Goal: Task Accomplishment & Management: Manage account settings

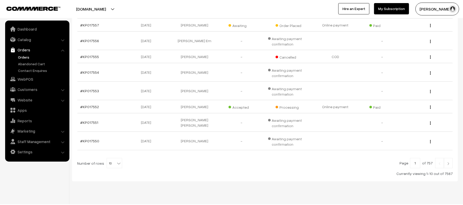
scroll to position [145, 0]
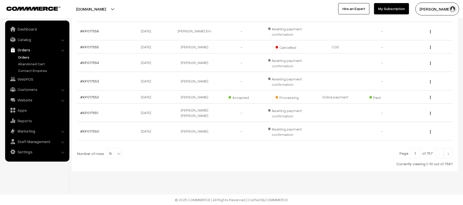
click at [452, 153] on link at bounding box center [448, 153] width 9 height 10
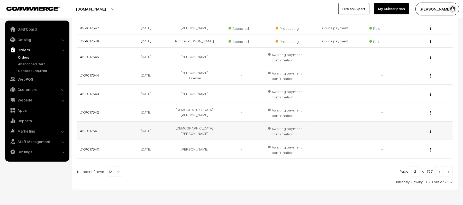
scroll to position [145, 0]
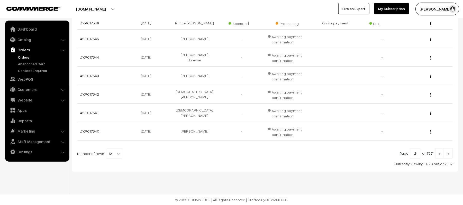
click at [449, 153] on img at bounding box center [448, 154] width 5 height 3
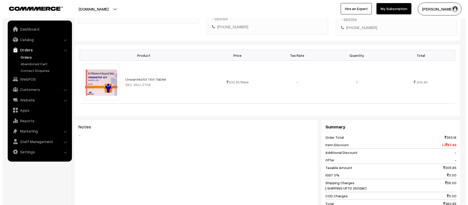
scroll to position [229, 0]
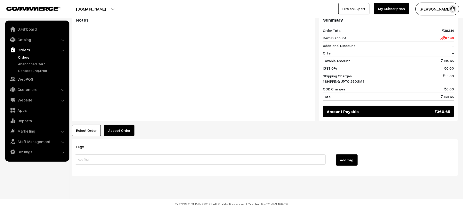
click at [113, 125] on button "Accept Order" at bounding box center [119, 130] width 30 height 11
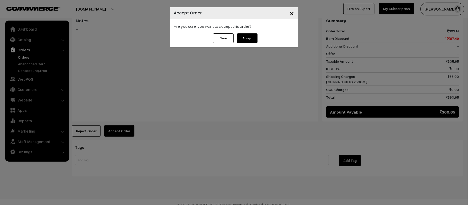
click at [255, 39] on button "Accept" at bounding box center [247, 38] width 21 height 10
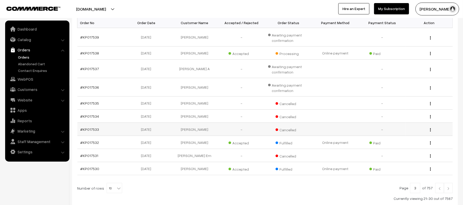
scroll to position [103, 0]
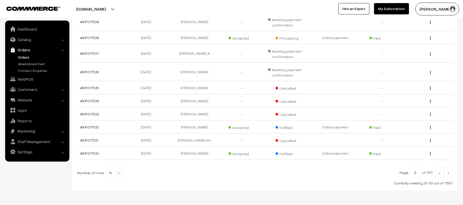
click at [25, 56] on link "Orders" at bounding box center [42, 57] width 51 height 5
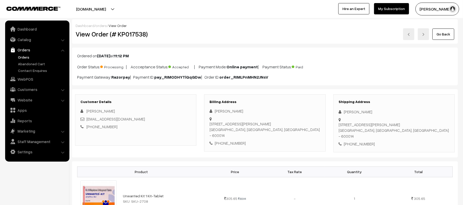
drag, startPoint x: 391, startPoint y: 113, endPoint x: 340, endPoint y: 112, distance: 50.9
click at [341, 112] on div "Parthasarathy Thirupathi" at bounding box center [394, 112] width 111 height 6
copy div "Parthasarathy Thirupathi"
click at [360, 138] on div "Shipping Address Parthasarathy Thirupathi 26/27 Ramasamy garden street,, Royape…" at bounding box center [394, 123] width 121 height 58
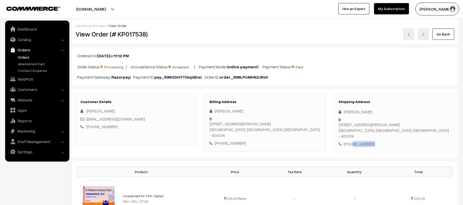
copy div "7305337620"
drag, startPoint x: 133, startPoint y: 119, endPoint x: 87, endPoint y: 120, distance: 46.1
click at [87, 120] on div "Sathya.sk346@gmail.com" at bounding box center [136, 119] width 111 height 6
copy link "Sathya.sk346@gmail.com"
drag, startPoint x: 345, startPoint y: 121, endPoint x: 418, endPoint y: 125, distance: 72.9
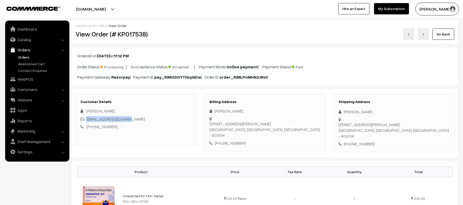
click at [418, 125] on div "26/27 Ramasamy garden street,, Royapettah , chennai - 600014 Chennai, Tamil Nad…" at bounding box center [394, 130] width 111 height 17
copy div "26/27 Ramasamy garden street,, Royapettah , chennai - 600014 Chennai, Tamil Nad…"
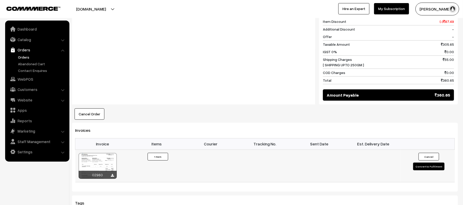
click at [426, 163] on button "Convert to Fulfilment" at bounding box center [428, 167] width 31 height 8
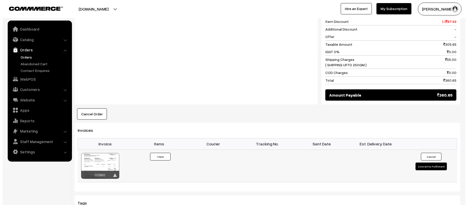
scroll to position [241, 0]
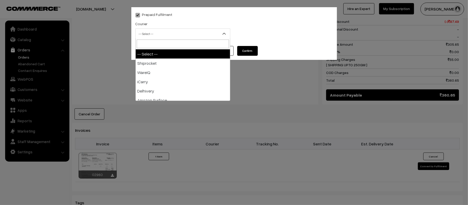
click at [164, 33] on span "-- Select --" at bounding box center [183, 33] width 94 height 9
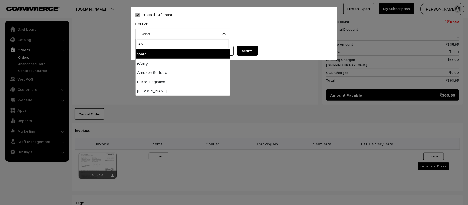
type input "AMA"
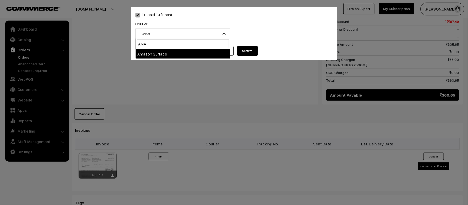
select select "5"
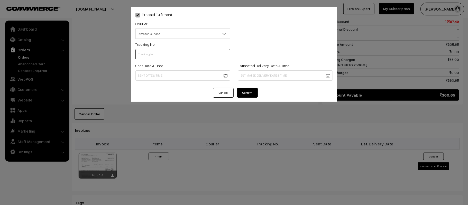
scroll to position [0, 0]
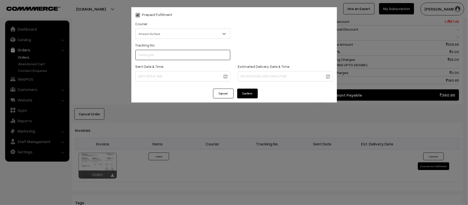
paste input "363505675228"
type input "363505675228"
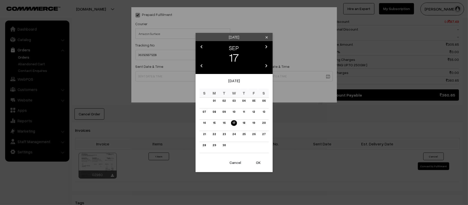
click at [174, 73] on body "Thank you for showing interest. Our team will call you shortly. Close kirtiphar…" at bounding box center [234, 56] width 468 height 595
click at [243, 124] on link "18" at bounding box center [244, 122] width 6 height 5
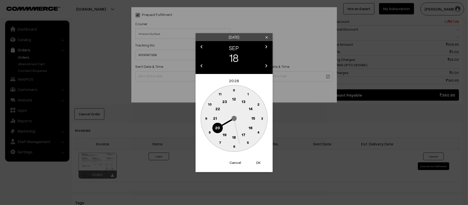
click at [234, 99] on text "12" at bounding box center [234, 99] width 4 height 5
click at [203, 120] on circle at bounding box center [206, 118] width 11 height 11
type input "18-09-2025 12:45"
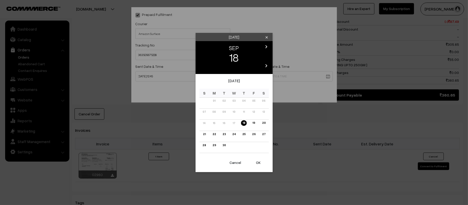
click at [271, 80] on body "Thank you for showing interest. Our team will call you shortly. Close kirtiphar…" at bounding box center [234, 56] width 468 height 595
click at [234, 135] on link "24" at bounding box center [234, 134] width 6 height 5
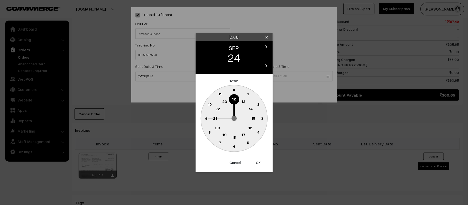
click at [217, 118] on text "21" at bounding box center [215, 118] width 4 height 5
click at [233, 146] on text "30" at bounding box center [234, 146] width 4 height 4
type input "24-09-2025 21:30"
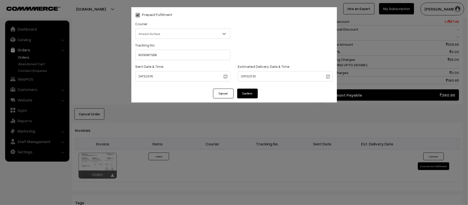
click at [246, 91] on button "Confirm" at bounding box center [247, 94] width 21 height 10
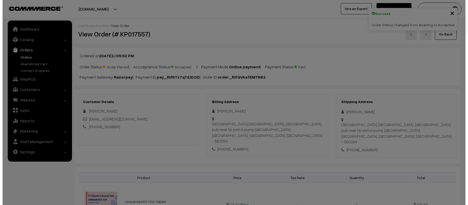
scroll to position [240, 0]
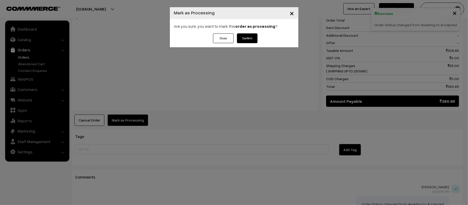
click at [248, 35] on button "Confirm" at bounding box center [247, 38] width 21 height 10
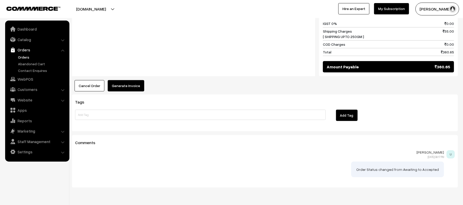
click at [134, 80] on button "Generate Invoice" at bounding box center [126, 85] width 37 height 11
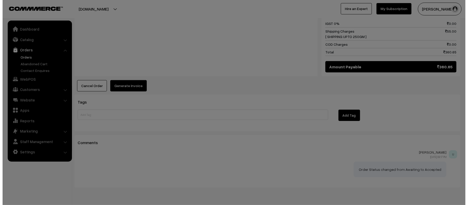
scroll to position [275, 0]
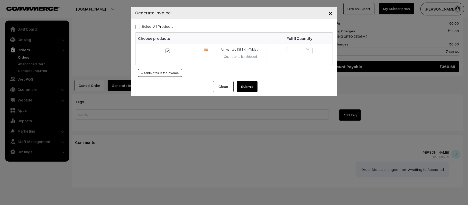
click at [251, 88] on button "Submit" at bounding box center [247, 86] width 21 height 11
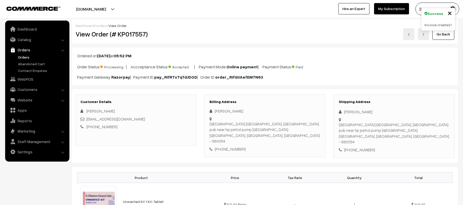
scroll to position [274, 0]
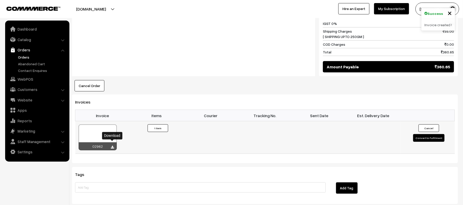
click at [113, 146] on icon at bounding box center [112, 147] width 3 height 3
click at [174, 42] on div "Notes -" at bounding box center [193, 23] width 243 height 108
click at [171, 55] on div "Notes -" at bounding box center [193, 23] width 243 height 108
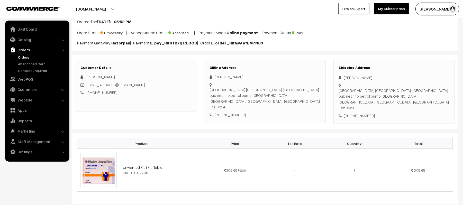
scroll to position [0, 0]
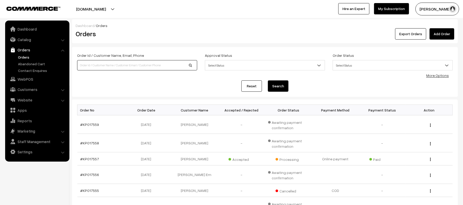
click at [119, 60] on input at bounding box center [137, 65] width 120 height 10
type input "KP017529"
click at [268, 81] on button "Search" at bounding box center [278, 86] width 21 height 11
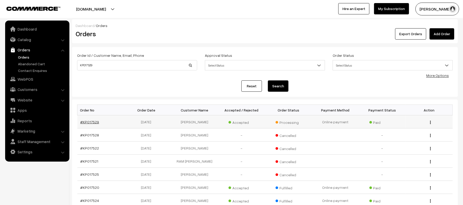
click at [87, 122] on link "#KP017529" at bounding box center [90, 122] width 19 height 4
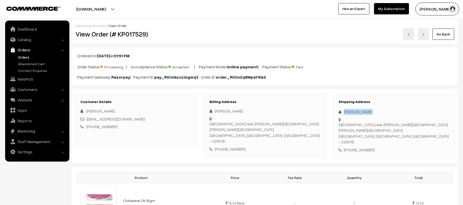
drag, startPoint x: 372, startPoint y: 112, endPoint x: 340, endPoint y: 110, distance: 32.4
click at [340, 110] on div "Praveen Singh" at bounding box center [394, 112] width 111 height 6
copy div "Praveen Singh"
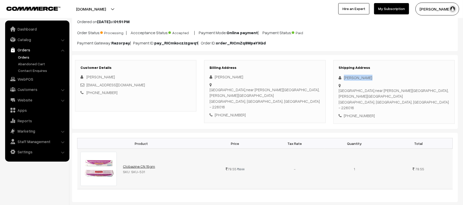
click at [133, 164] on link "Clobazine CN 15gm" at bounding box center [139, 166] width 32 height 4
copy div "Praveen Singh"
click at [358, 113] on div "+91 6386116050" at bounding box center [394, 116] width 111 height 6
copy div "6386116050"
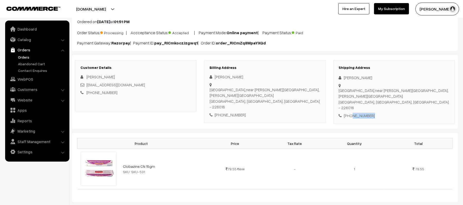
drag, startPoint x: 145, startPoint y: 86, endPoint x: 87, endPoint y: 85, distance: 58.4
click at [87, 85] on div "praveensingh07102001@gmail.com" at bounding box center [136, 85] width 111 height 6
copy link "praveensingh07102001@gmail.com"
drag, startPoint x: 345, startPoint y: 85, endPoint x: 422, endPoint y: 91, distance: 77.4
click at [422, 91] on div "Lucknow library,near keshav complex, Sanjay Gandhi puram LUCKNOW, Uttar Pradesh…" at bounding box center [394, 99] width 111 height 23
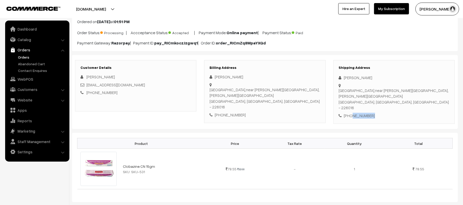
copy div "Lucknow library,near keshav complex, Sanjay Gandhi puram LUCKNOW, Uttar Pradesh…"
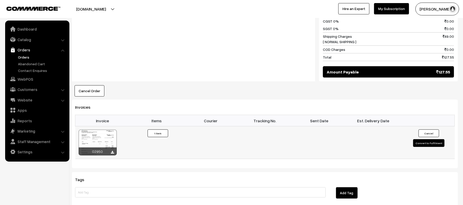
click at [427, 139] on button "Convert to Fulfilment" at bounding box center [428, 143] width 31 height 8
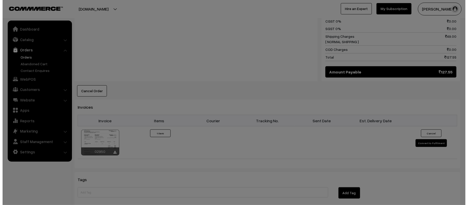
scroll to position [275, 0]
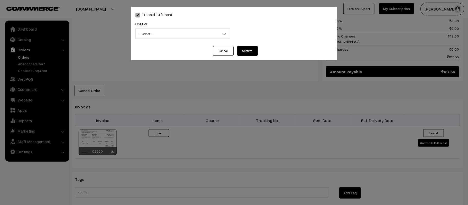
click at [160, 34] on span "-- Select --" at bounding box center [183, 33] width 94 height 9
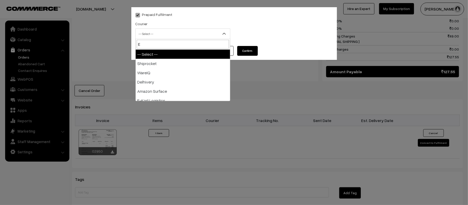
type input "E-"
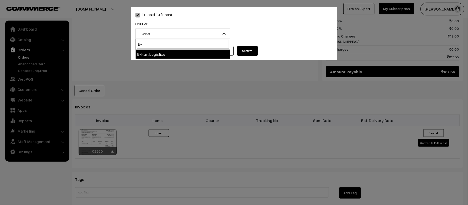
select select "6"
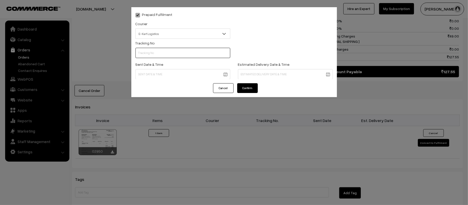
scroll to position [0, 0]
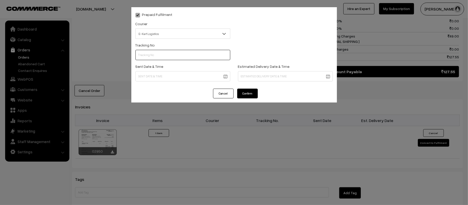
paste input "ICYP0004163029"
type input "ICYP0004163029"
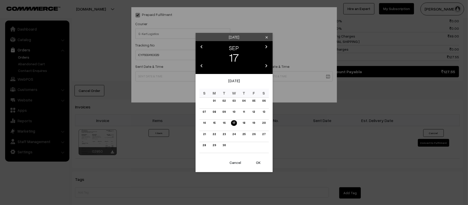
click at [178, 76] on body "Thank you for showing interest. Our team will call you shortly. Close kirtiphar…" at bounding box center [234, 28] width 468 height 606
click at [244, 124] on link "18" at bounding box center [244, 122] width 6 height 5
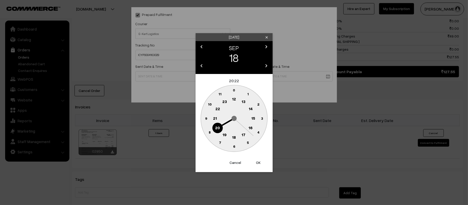
click at [234, 100] on text "12" at bounding box center [234, 99] width 4 height 5
click at [207, 117] on text "45" at bounding box center [206, 118] width 4 height 4
type input "18-09-2025 12:45"
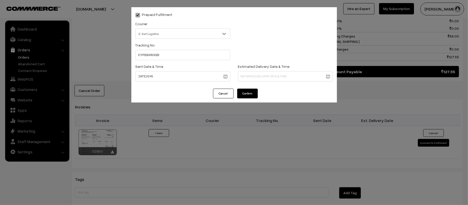
click at [282, 77] on body "Thank you for showing interest. Our team will call you shortly. Close kirtiphar…" at bounding box center [234, 28] width 468 height 606
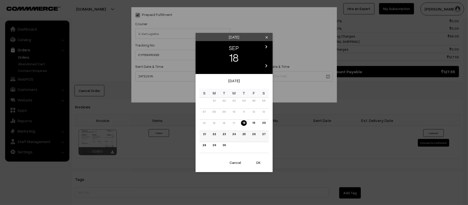
click at [226, 133] on link "23" at bounding box center [224, 134] width 6 height 5
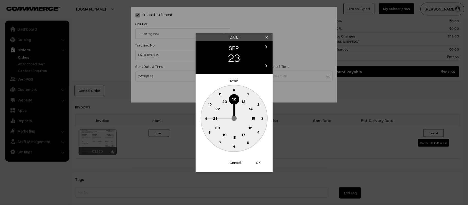
click at [214, 118] on text "21" at bounding box center [215, 118] width 4 height 5
click at [235, 148] on circle at bounding box center [234, 146] width 11 height 11
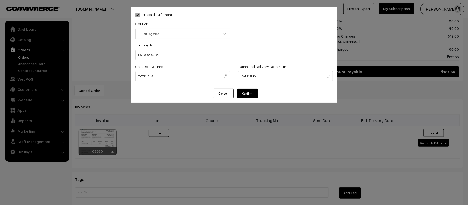
click at [258, 75] on body "Thank you for showing interest. Our team will call you shortly. Close kirtiphar…" at bounding box center [234, 28] width 468 height 606
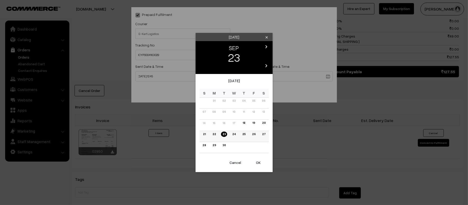
click at [213, 134] on link "22" at bounding box center [214, 134] width 6 height 5
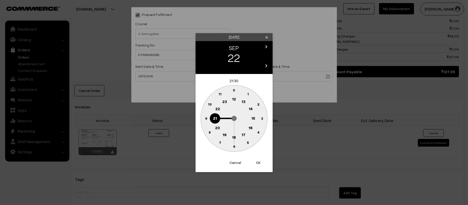
click at [261, 163] on button "OK" at bounding box center [258, 162] width 21 height 11
click at [264, 164] on button "OK" at bounding box center [258, 162] width 21 height 11
type input "22-09-2025 21:30"
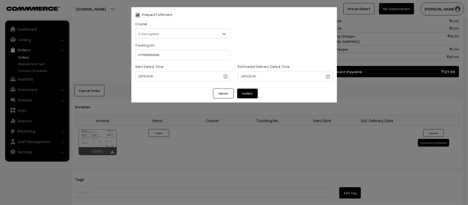
click at [245, 91] on button "Confirm" at bounding box center [247, 94] width 21 height 10
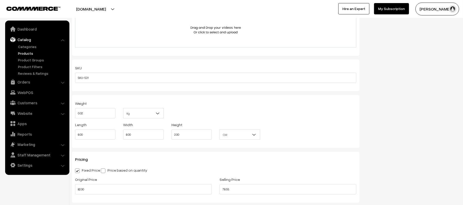
scroll to position [309, 0]
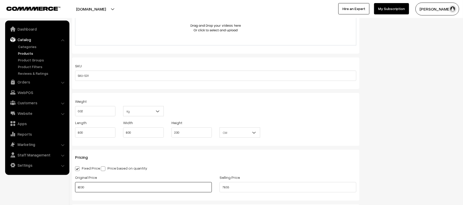
click at [124, 190] on input "82.00" at bounding box center [143, 187] width 137 height 10
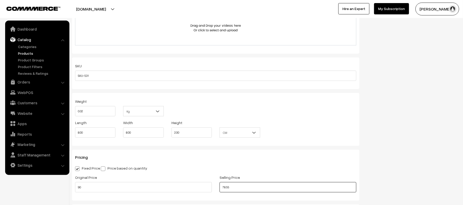
type input "90.00"
type input "84.55"
click at [249, 162] on div "Pricing Fixed Price Price based on quantity Original Price 90.00 Selling Price …" at bounding box center [216, 175] width 288 height 51
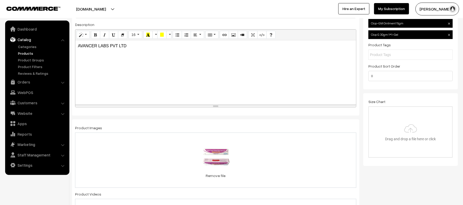
scroll to position [0, 0]
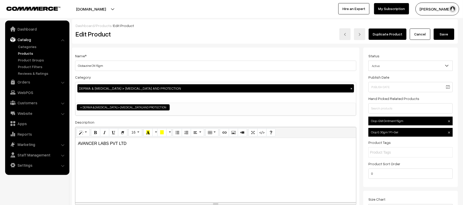
click at [447, 36] on button "Save" at bounding box center [444, 34] width 21 height 11
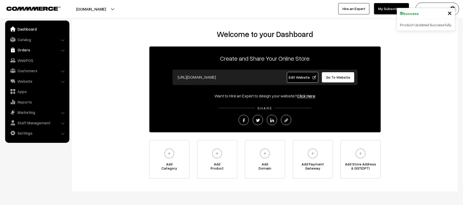
click at [24, 50] on link "Orders" at bounding box center [36, 49] width 61 height 9
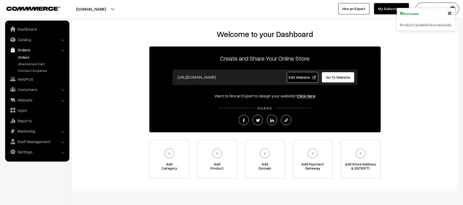
click at [25, 57] on link "Orders" at bounding box center [42, 57] width 51 height 5
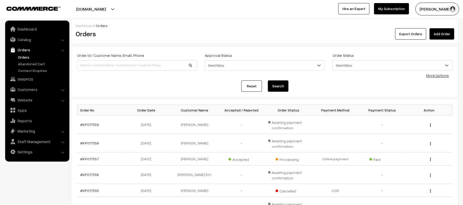
click at [125, 55] on label "Order Id / Customer Name, Email, Phone" at bounding box center [110, 55] width 67 height 5
click at [128, 60] on input at bounding box center [137, 65] width 120 height 10
type input "KP017513"
click at [268, 81] on button "Search" at bounding box center [278, 86] width 21 height 11
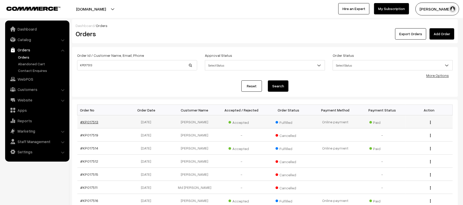
click at [82, 122] on link "#KP017513" at bounding box center [90, 122] width 18 height 4
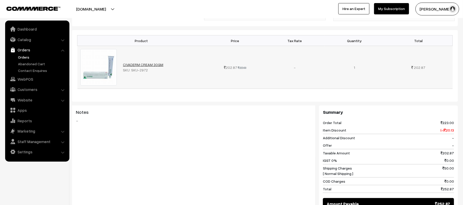
scroll to position [137, 0]
click at [150, 62] on link "CIVADERM CREAM 30GM" at bounding box center [143, 64] width 40 height 4
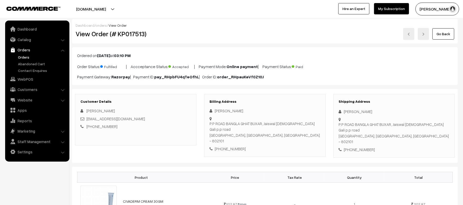
scroll to position [0, 0]
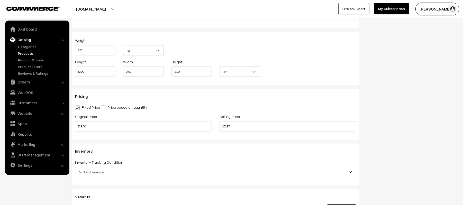
scroll to position [377, 0]
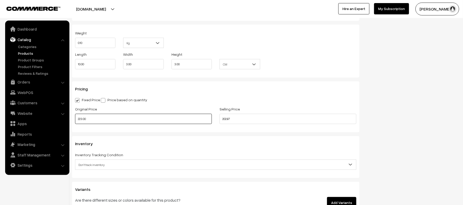
click at [127, 118] on input "223.00" at bounding box center [143, 119] width 137 height 10
type input "244.00"
type input "228.87"
click at [261, 93] on div "Pricing Fixed Price Price based on quantity Original Price 244.00 Selling Price…" at bounding box center [216, 107] width 288 height 51
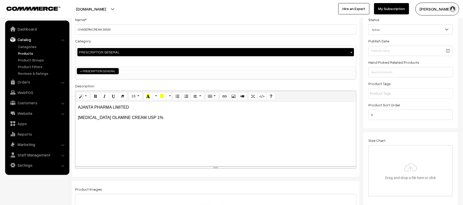
scroll to position [0, 0]
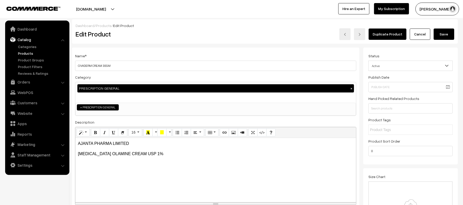
click at [447, 28] on div "Dashboard / Products / Edit Product" at bounding box center [265, 25] width 379 height 5
click at [447, 33] on button "Save" at bounding box center [444, 34] width 21 height 11
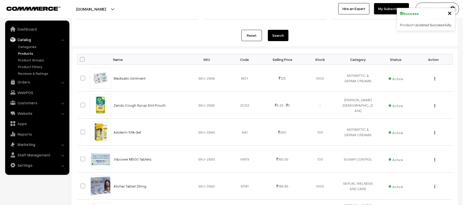
scroll to position [240, 0]
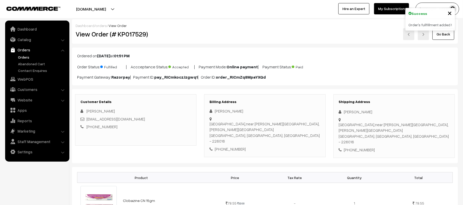
click at [262, 38] on div "Go Back" at bounding box center [329, 34] width 250 height 12
click at [285, 34] on div "Go Back" at bounding box center [329, 34] width 250 height 12
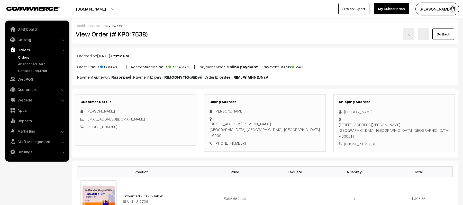
scroll to position [241, 0]
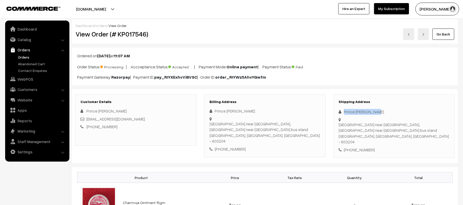
drag, startPoint x: 381, startPoint y: 113, endPoint x: 340, endPoint y: 115, distance: 40.9
click at [340, 115] on div "Prince [PERSON_NAME]" at bounding box center [394, 112] width 111 height 6
copy div "Prince [PERSON_NAME]"
click at [356, 153] on div "Shipping Address Prince [PERSON_NAME] [GEOGRAPHIC_DATA] near [GEOGRAPHIC_DATA] …" at bounding box center [394, 126] width 121 height 64
click at [357, 150] on div "Shipping Address Prince [PERSON_NAME] [GEOGRAPHIC_DATA] near [GEOGRAPHIC_DATA] …" at bounding box center [394, 126] width 121 height 64
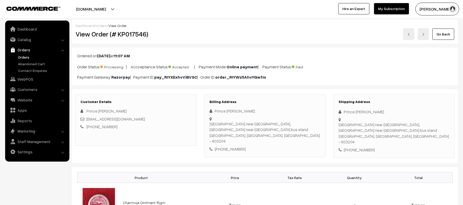
click at [360, 147] on div "[PHONE_NUMBER]" at bounding box center [394, 150] width 111 height 6
copy div "9064746485"
drag, startPoint x: 133, startPoint y: 121, endPoint x: 87, endPoint y: 122, distance: 46.1
click at [87, 122] on div "[EMAIL_ADDRESS][DOMAIN_NAME]" at bounding box center [136, 119] width 111 height 6
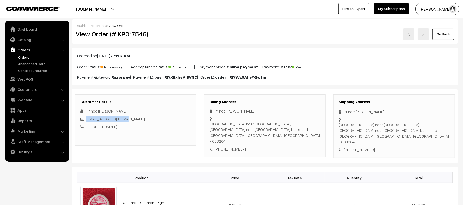
copy link "[EMAIL_ADDRESS][DOMAIN_NAME]"
drag, startPoint x: 339, startPoint y: 126, endPoint x: 402, endPoint y: 138, distance: 63.5
click at [402, 138] on div "Singaperumal koil road near Appur bus stand, Singaperumal koil road near Appur …" at bounding box center [394, 133] width 111 height 23
copy div "Singaperumal koil road near Appur bus stand, Singaperumal koil road near Appur …"
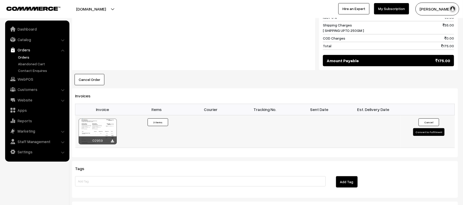
click at [426, 132] on button "Convert to Fulfilment" at bounding box center [428, 132] width 31 height 8
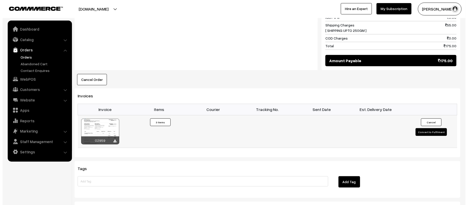
scroll to position [275, 0]
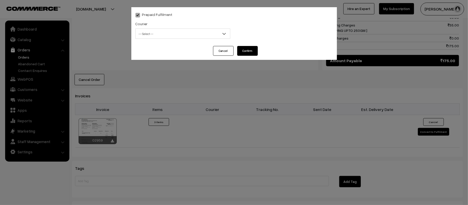
click at [185, 34] on span "-- Select --" at bounding box center [183, 33] width 94 height 9
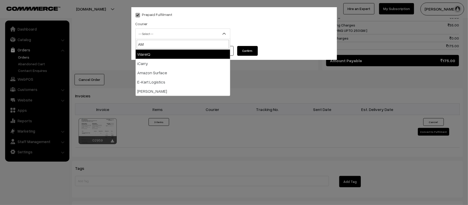
type input "AMA"
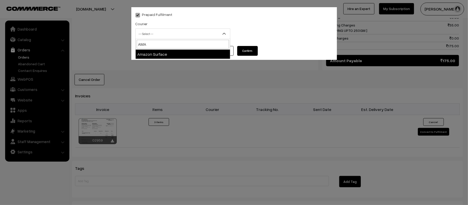
select select "5"
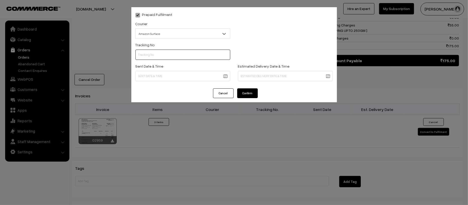
scroll to position [0, 0]
paste input "363505717546"
type input "363505717546"
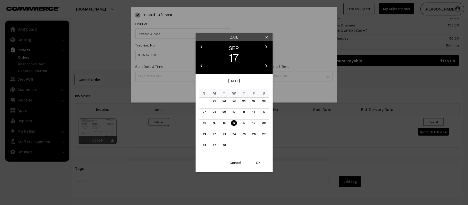
click at [186, 80] on body "Thank you for showing interest. Our team will call you shortly. Close kirtiphar…" at bounding box center [234, 22] width 468 height 595
click at [244, 123] on link "18" at bounding box center [244, 122] width 6 height 5
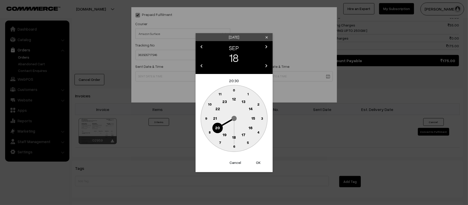
drag, startPoint x: 235, startPoint y: 101, endPoint x: 229, endPoint y: 108, distance: 9.3
click at [235, 101] on text "12" at bounding box center [234, 99] width 4 height 5
click at [208, 118] on circle at bounding box center [206, 115] width 7 height 7
type input "18-09-2025 12:46"
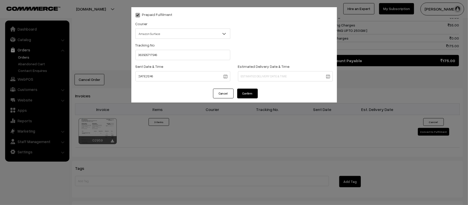
click at [279, 77] on body "Thank you for showing interest. Our team will call you shortly. Close [DOMAIN_N…" at bounding box center [234, 22] width 468 height 595
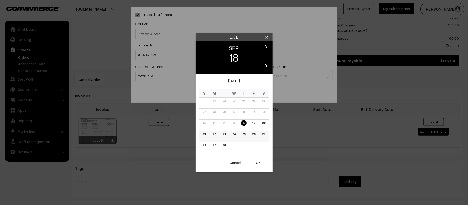
click at [235, 134] on link "24" at bounding box center [234, 134] width 6 height 5
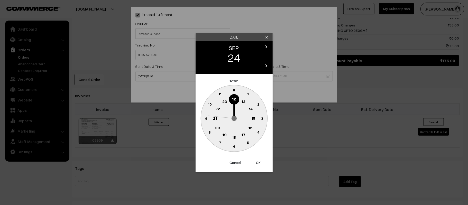
click at [216, 118] on text "21" at bounding box center [215, 118] width 4 height 5
click at [233, 146] on text "30" at bounding box center [234, 146] width 4 height 4
type input "24-09-2025 21:30"
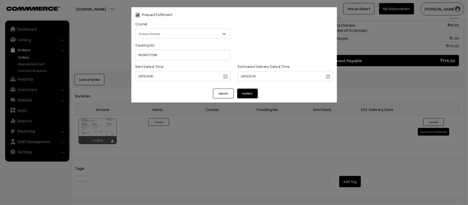
click at [243, 93] on button "Confirm" at bounding box center [247, 94] width 21 height 10
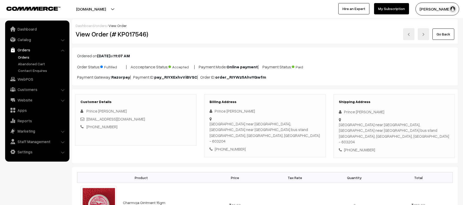
scroll to position [274, 0]
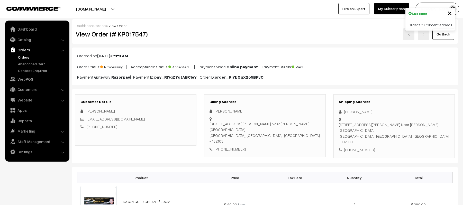
scroll to position [68, 0]
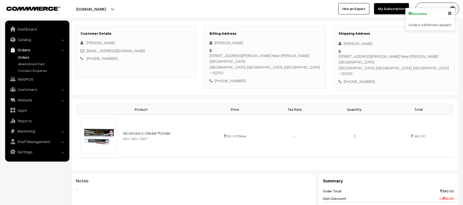
drag, startPoint x: 377, startPoint y: 42, endPoint x: 334, endPoint y: 43, distance: 42.7
click at [334, 43] on div "Shipping Address Aakash Chaudhary House no 5 Gali no 2 New Mukhija Colony, Jatt…" at bounding box center [394, 58] width 121 height 64
copy div "[PERSON_NAME]"
copy div "Aakash Chaudhary"
click at [364, 68] on div "House no 5 Gali no 2 New Mukhija Colony, Jatta Road Near Ashirwad Hotel Panipat…" at bounding box center [394, 64] width 111 height 23
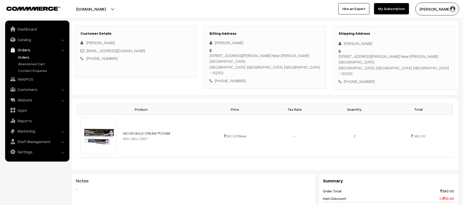
click at [364, 79] on div "+91 7817828321" at bounding box center [394, 82] width 111 height 6
copy div "7817828321"
drag, startPoint x: 129, startPoint y: 52, endPoint x: 87, endPoint y: 51, distance: 41.7
click at [87, 51] on div "akashk063@gmail.com" at bounding box center [136, 51] width 111 height 6
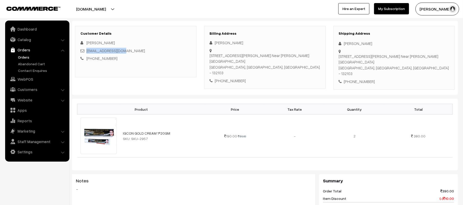
copy link "akashk063@gmail.com"
drag, startPoint x: 339, startPoint y: 58, endPoint x: 401, endPoint y: 68, distance: 62.6
click at [401, 68] on div "House no 5 Gali no 2 New Mukhija Colony, Jatta Road Near Ashirwad Hotel Panipat…" at bounding box center [394, 64] width 111 height 23
copy div "House no 5 Gali no 2 New Mukhija Colony, Jatta Road Near Ashirwad Hotel Panipat…"
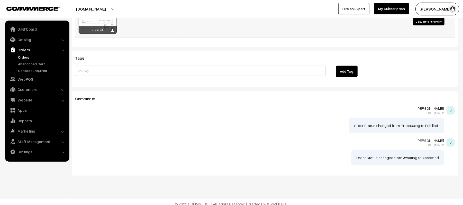
click at [425, 20] on button "Convert to Fulfilment" at bounding box center [428, 22] width 31 height 8
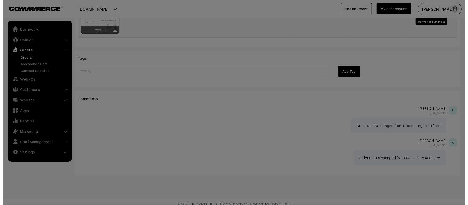
scroll to position [397, 0]
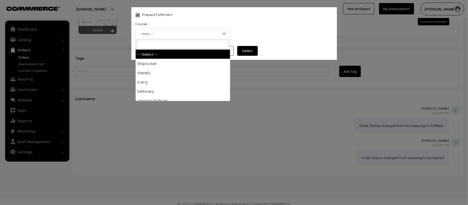
click at [171, 34] on span "-- Select --" at bounding box center [183, 33] width 94 height 9
click at [173, 43] on input "E" at bounding box center [183, 44] width 92 height 9
type input "E-"
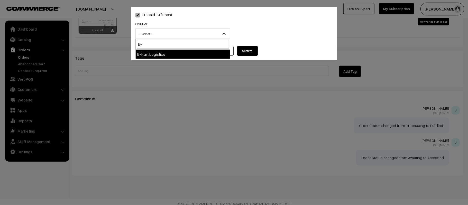
select select "6"
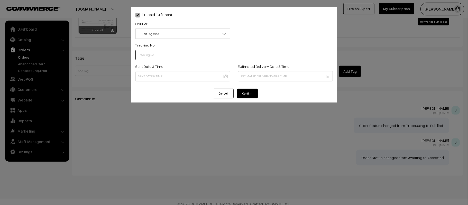
paste input "ICYP0004163100"
type input "ICYP0004163100"
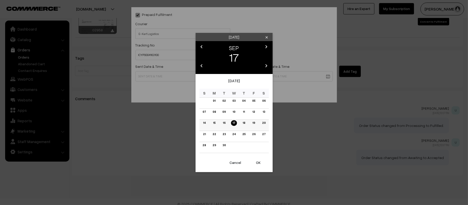
click at [244, 123] on link "18" at bounding box center [244, 122] width 6 height 5
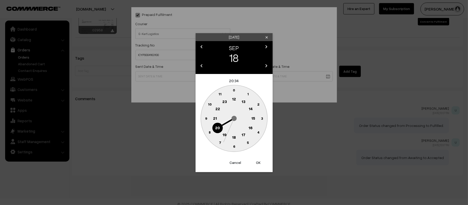
click at [234, 100] on text "12" at bounding box center [234, 99] width 4 height 5
click at [203, 118] on circle at bounding box center [206, 118] width 11 height 11
type input "18-09-2025 12:45"
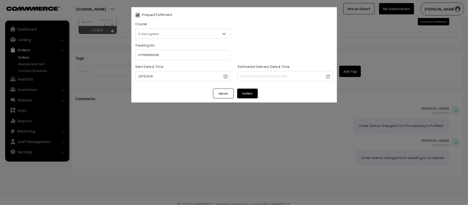
click at [293, 70] on div "Estimated Delivery Date & Time" at bounding box center [285, 72] width 95 height 18
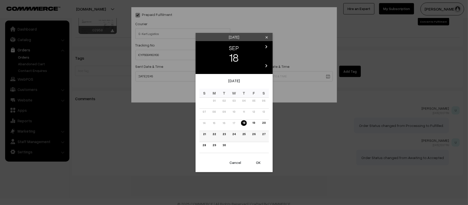
click at [219, 133] on td "23" at bounding box center [224, 136] width 10 height 11
click at [226, 134] on link "23" at bounding box center [224, 134] width 6 height 5
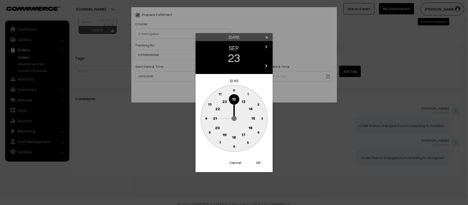
click at [216, 118] on text "21" at bounding box center [215, 118] width 4 height 5
click at [235, 147] on text "30" at bounding box center [234, 146] width 4 height 4
type input "23-09-2025 21:30"
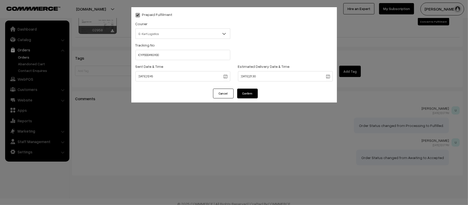
click at [242, 92] on button "Confirm" at bounding box center [247, 94] width 21 height 10
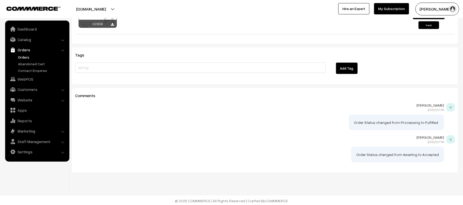
scroll to position [396, 0]
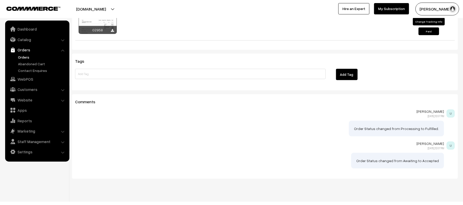
click at [167, 131] on div at bounding box center [265, 127] width 380 height 18
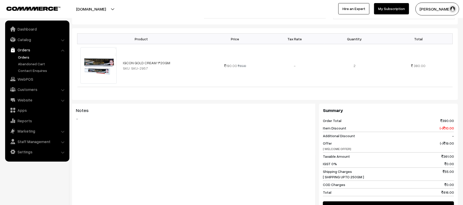
scroll to position [0, 0]
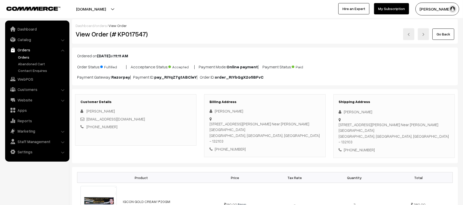
click at [199, 30] on div "View Order (# KP017547)" at bounding box center [136, 34] width 129 height 12
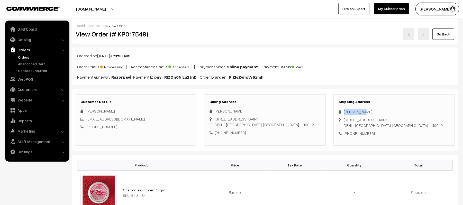
drag, startPoint x: 367, startPoint y: 113, endPoint x: 343, endPoint y: 113, distance: 24.2
click at [343, 113] on div "Anil Kumar" at bounding box center [394, 112] width 111 height 6
copy div "Anil Kumar"
click at [360, 137] on div "+91 9810453361" at bounding box center [394, 134] width 111 height 6
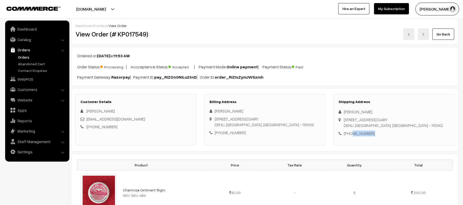
click at [360, 137] on div "+91 9810453361" at bounding box center [394, 134] width 111 height 6
copy div "9810453361"
drag, startPoint x: 144, startPoint y: 120, endPoint x: 87, endPoint y: 119, distance: 56.9
click at [87, 119] on div "ak9810453361@gmail.com" at bounding box center [136, 119] width 111 height 6
copy link "ak9810453361@gmail.com"
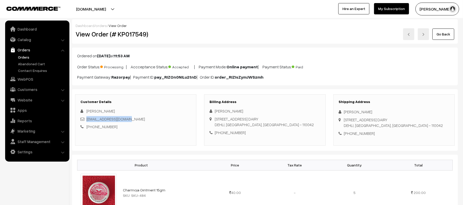
drag, startPoint x: 339, startPoint y: 124, endPoint x: 390, endPoint y: 137, distance: 52.4
click at [390, 129] on div "KHASRA NO-229 GALI NO-5/16 BLOCK B, GURU NANAK DEV COLONY BHALSWA DAIRY DEHLI, …" at bounding box center [393, 123] width 99 height 12
copy div "KHASRA NO-229 GALI NO-5/16 BLOCK B, GURU NANAK DEV COLONY BHALSWA DAIRY DEHLI, …"
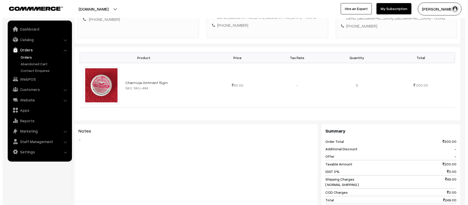
scroll to position [206, 0]
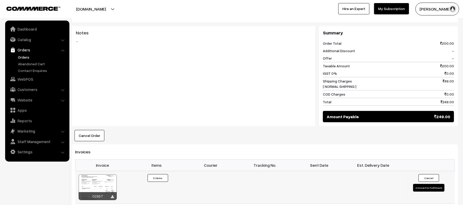
click at [416, 192] on button "Convert to Fulfilment" at bounding box center [428, 188] width 31 height 8
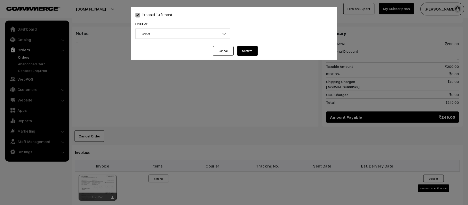
click at [160, 35] on span "-- Select --" at bounding box center [183, 33] width 94 height 9
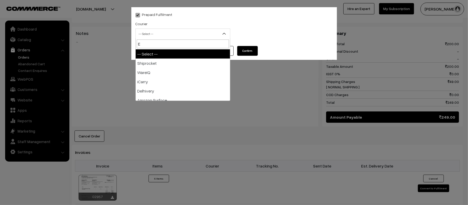
type input "E-"
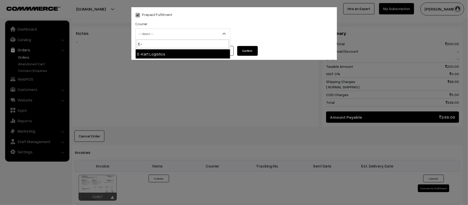
select select "6"
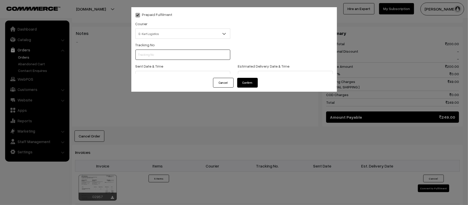
scroll to position [0, 0]
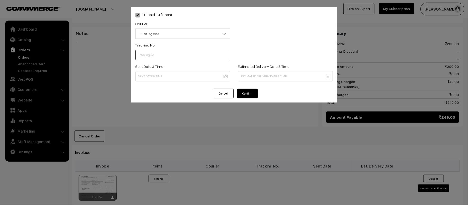
paste input "ICYP0004163116"
type input "ICYP0004163116"
click at [149, 73] on body "Thank you for showing interest. Our team will call you shortly. Close kirtiphar…" at bounding box center [234, 85] width 468 height 582
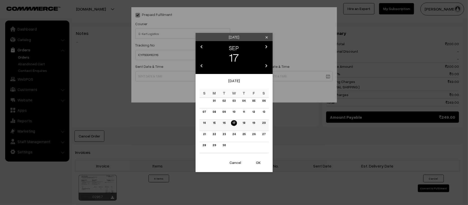
click at [245, 123] on link "18" at bounding box center [244, 122] width 6 height 5
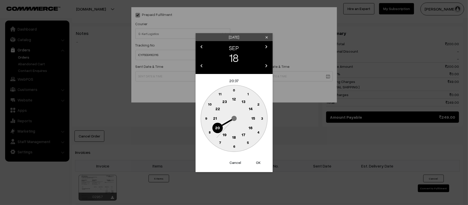
click at [234, 100] on text "12" at bounding box center [234, 99] width 4 height 5
click at [206, 118] on text "45" at bounding box center [206, 118] width 4 height 4
type input "18-09-2025 12:45"
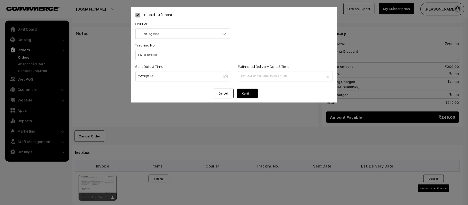
click at [283, 60] on div "Tracking No ICYP0004163116" at bounding box center [234, 52] width 205 height 21
click at [284, 81] on div "Estimated Delivery Date & Time" at bounding box center [285, 73] width 103 height 21
click at [282, 76] on body "Thank you for showing interest. Our team will call you shortly. Close kirtiphar…" at bounding box center [234, 85] width 468 height 582
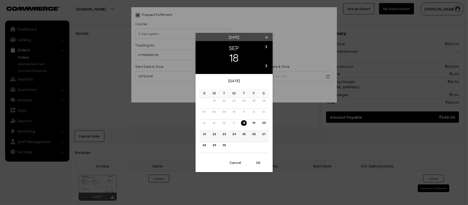
click at [236, 135] on link "24" at bounding box center [234, 134] width 6 height 5
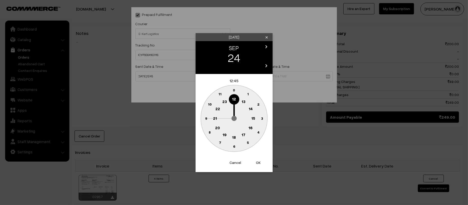
click at [238, 165] on button "Cancel" at bounding box center [235, 162] width 21 height 11
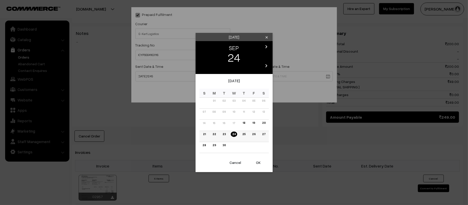
click at [224, 136] on link "23" at bounding box center [224, 134] width 6 height 5
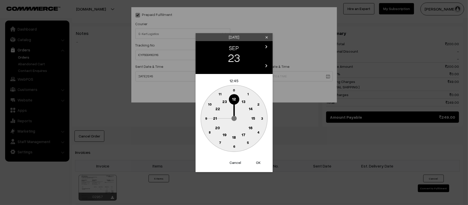
click at [218, 117] on circle at bounding box center [215, 118] width 11 height 11
click at [233, 146] on text "30" at bounding box center [234, 146] width 4 height 4
type input "23-09-2025 21:30"
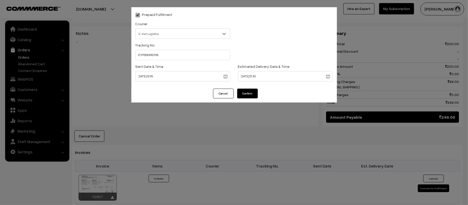
click at [246, 95] on button "Confirm" at bounding box center [247, 94] width 21 height 10
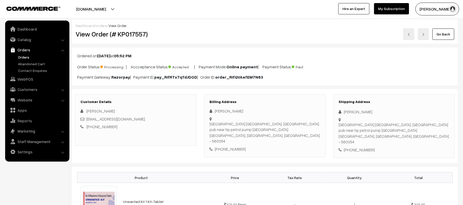
click at [21, 59] on link "Orders" at bounding box center [42, 57] width 51 height 5
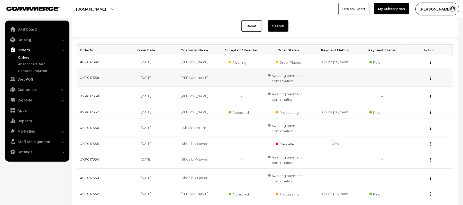
scroll to position [68, 0]
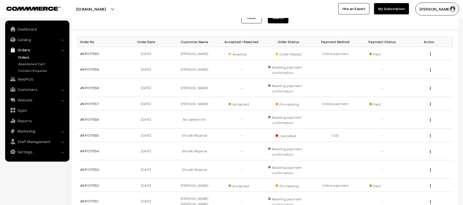
click at [23, 56] on link "Orders" at bounding box center [42, 57] width 51 height 5
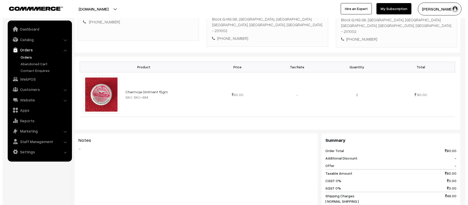
scroll to position [171, 0]
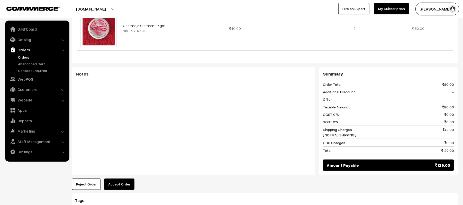
click at [116, 179] on button "Accept Order" at bounding box center [119, 184] width 30 height 11
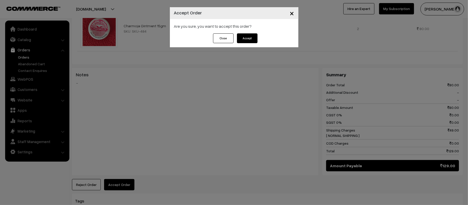
click at [247, 37] on button "Accept" at bounding box center [247, 38] width 21 height 10
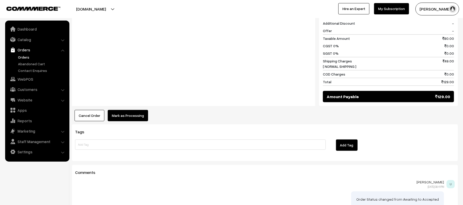
click at [123, 110] on button "Mark as Processing" at bounding box center [128, 115] width 40 height 11
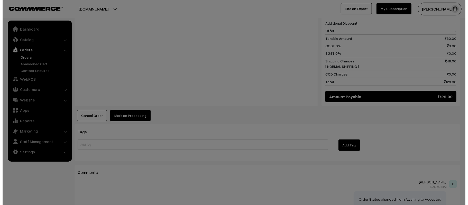
scroll to position [241, 0]
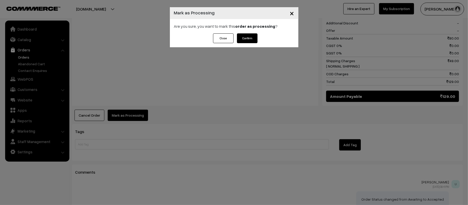
click at [250, 38] on button "Confirm" at bounding box center [247, 38] width 21 height 10
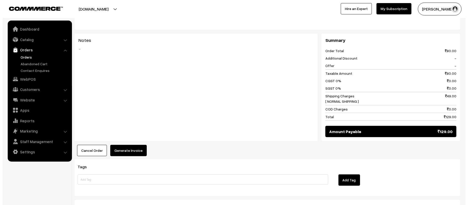
scroll to position [206, 0]
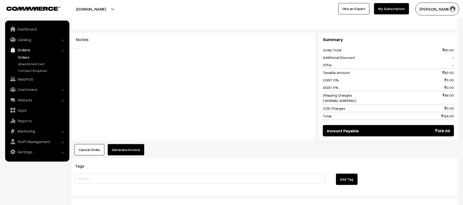
click at [124, 145] on button "Generate Invoice" at bounding box center [126, 149] width 37 height 11
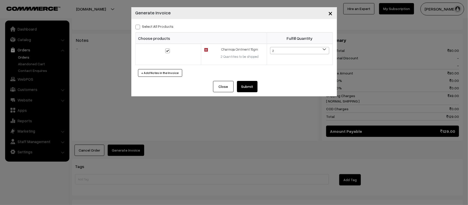
click at [248, 84] on button "Submit" at bounding box center [247, 86] width 21 height 11
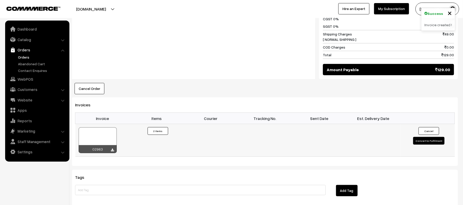
scroll to position [274, 0]
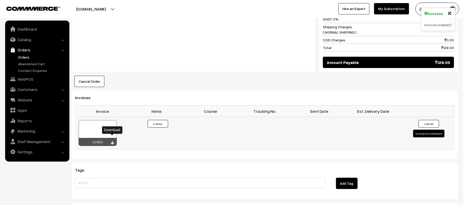
click at [112, 141] on icon at bounding box center [112, 142] width 3 height 3
click at [151, 15] on div at bounding box center [114, 9] width 227 height 13
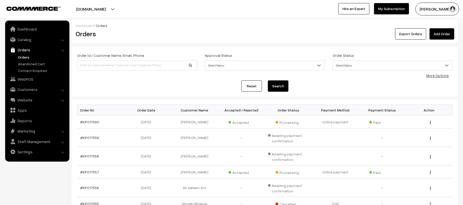
click at [353, 81] on div "Reset Search" at bounding box center [265, 86] width 376 height 11
